Goal: Navigation & Orientation: Find specific page/section

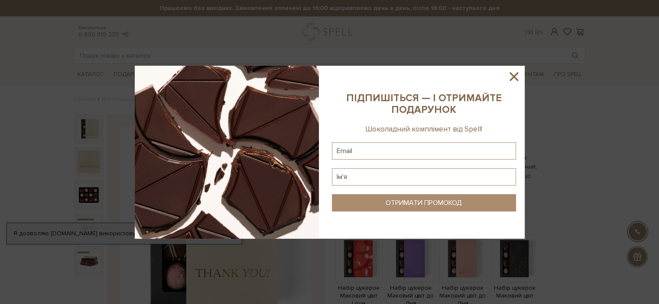
click at [514, 77] on icon at bounding box center [513, 76] width 9 height 9
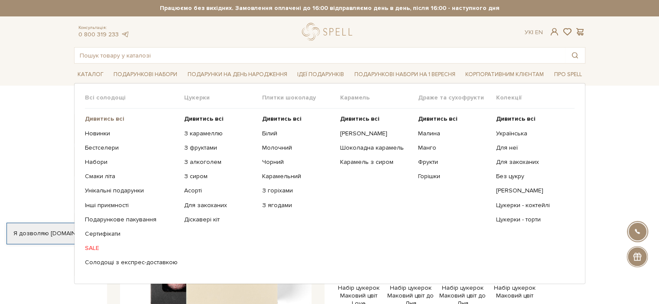
click at [99, 116] on b "Дивитись всі" at bounding box center [104, 118] width 39 height 7
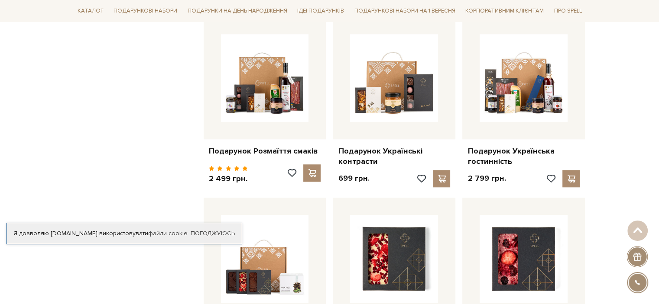
scroll to position [577, 0]
